Goal: Find specific fact: Find specific page/section

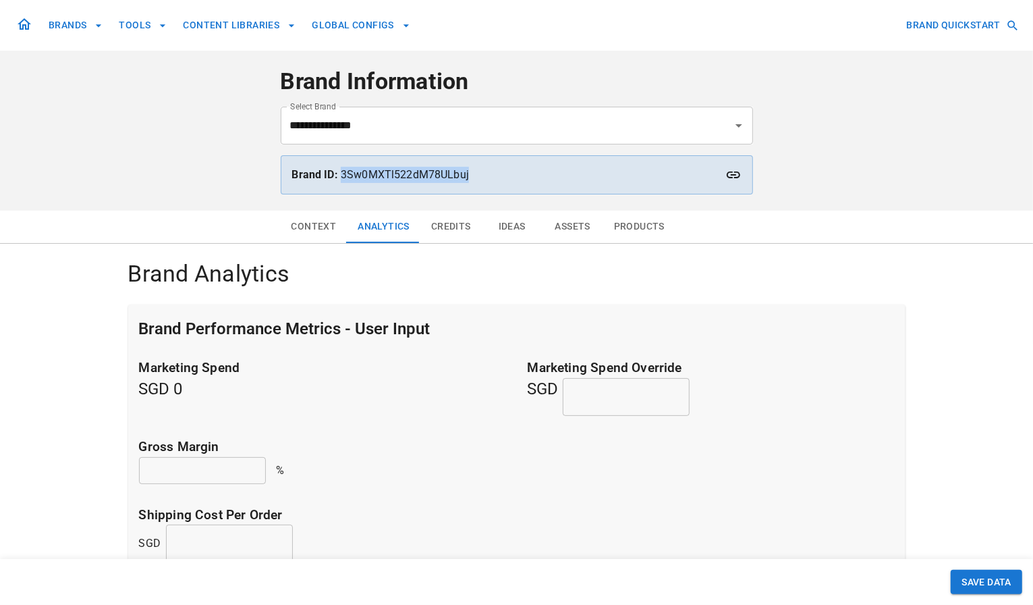
click at [546, 182] on p "Brand ID: 3Sw0MXTl522dM78ULbuj" at bounding box center [516, 175] width 449 height 16
click at [476, 183] on div "Brand ID: 3Sw0MXTl522dM78ULbuj" at bounding box center [517, 174] width 472 height 39
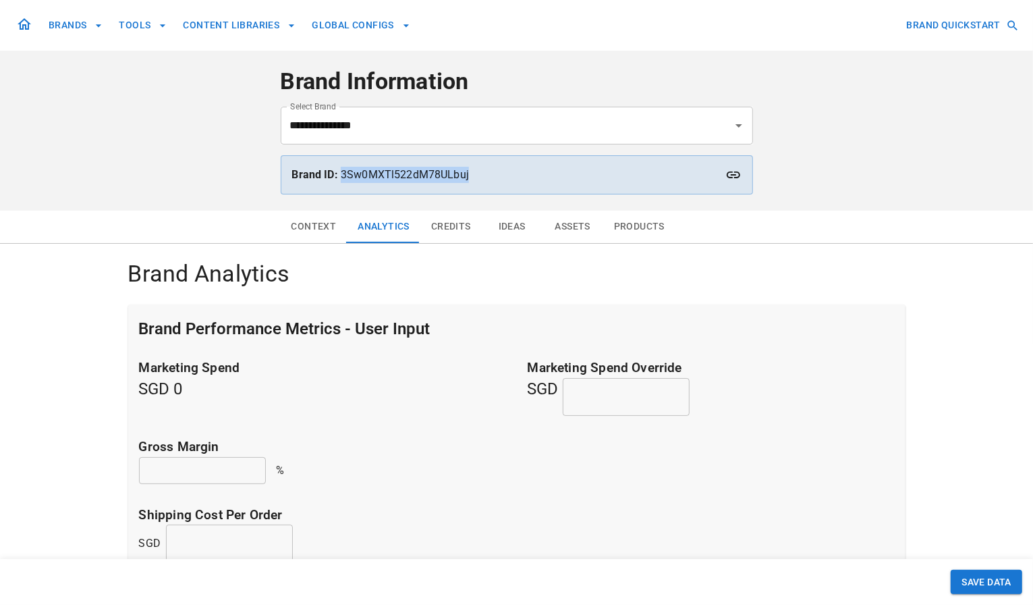
drag, startPoint x: 341, startPoint y: 175, endPoint x: 512, endPoint y: 180, distance: 170.8
click at [512, 180] on p "Brand ID: 3Sw0MXTl522dM78ULbuj" at bounding box center [516, 175] width 449 height 16
copy p "3Sw0MXTl522dM78ULbuj"
